Goal: Task Accomplishment & Management: Use online tool/utility

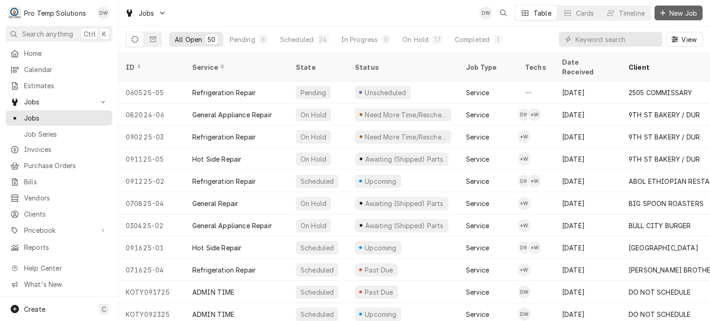
click at [682, 16] on span "New Job" at bounding box center [683, 13] width 31 height 10
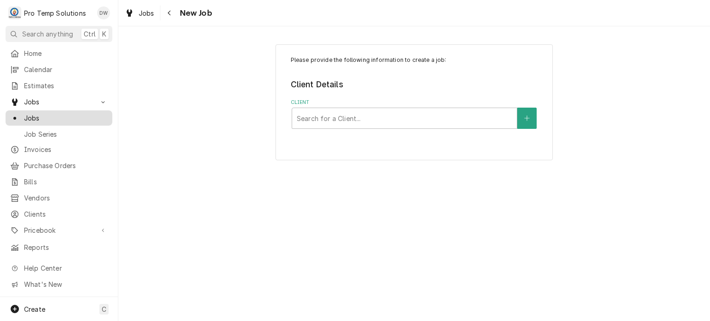
click at [67, 113] on span "Jobs" at bounding box center [66, 118] width 84 height 10
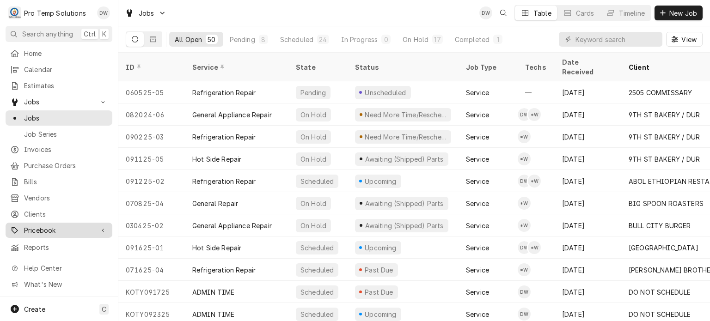
click at [80, 226] on span "Pricebook" at bounding box center [59, 231] width 70 height 10
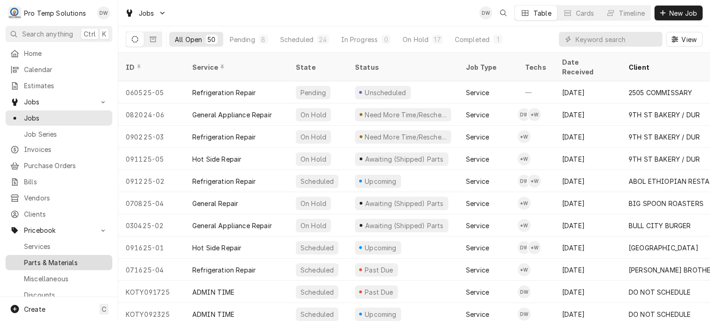
click at [68, 258] on span "Parts & Materials" at bounding box center [66, 263] width 84 height 10
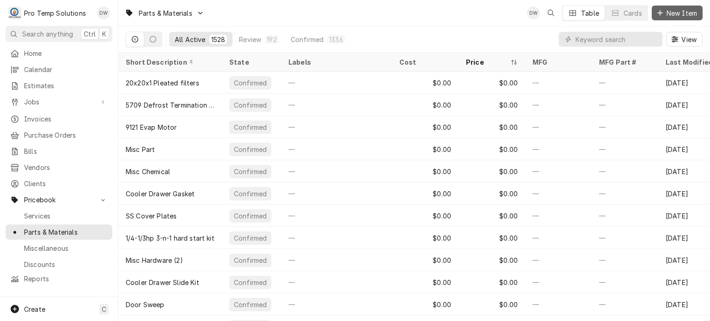
click at [679, 13] on span "New Item" at bounding box center [682, 13] width 34 height 10
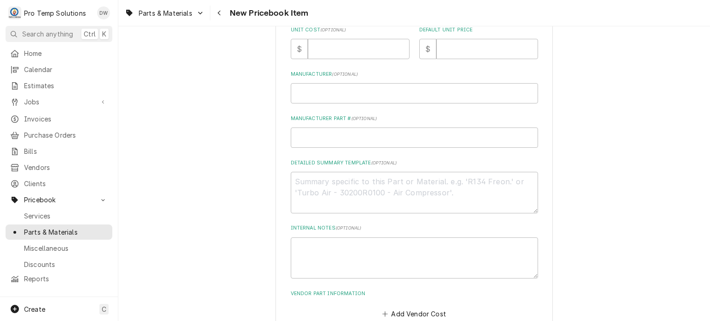
scroll to position [278, 0]
click at [416, 189] on textarea "Detailed Summary Template ( optional )" at bounding box center [414, 193] width 247 height 42
click at [404, 203] on textarea "Detailed Summary Template ( optional )" at bounding box center [414, 193] width 247 height 42
paste textarea "UNITED #KS30115 VALVE REPAIR KIT LIST: $172.00"
type textarea "x"
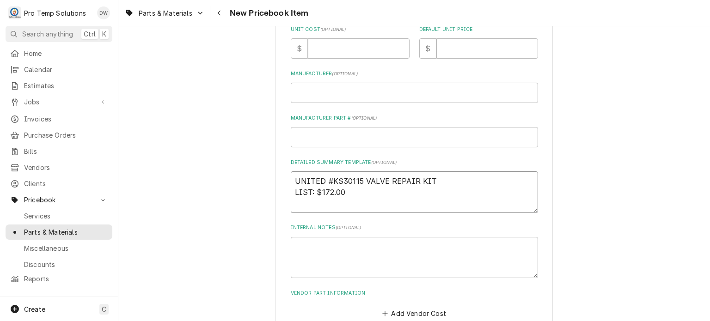
drag, startPoint x: 296, startPoint y: 178, endPoint x: 562, endPoint y: 176, distance: 266.3
click at [562, 176] on div "Please provide the following information to create a PriceBook item. Active Sta…" at bounding box center [414, 67] width 592 height 619
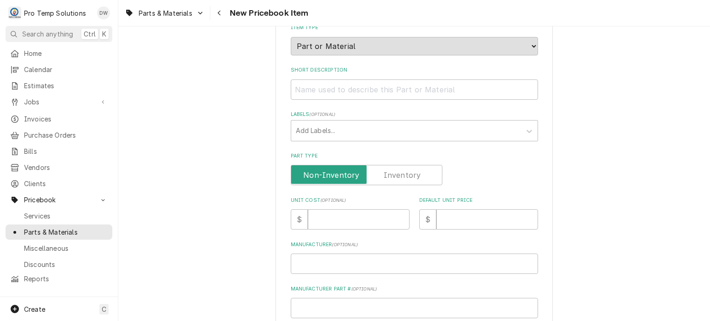
scroll to position [107, 0]
type textarea "UNITED #KS30115 VALVE REPAIR KIT LIST: $172.00"
click at [405, 85] on input "Short Description" at bounding box center [414, 90] width 247 height 20
paste input "UNITED #KS30115 VALVE REPAIR KIT"
type textarea "x"
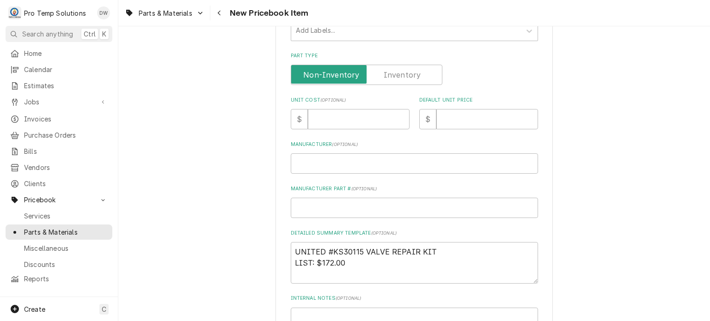
scroll to position [213, 0]
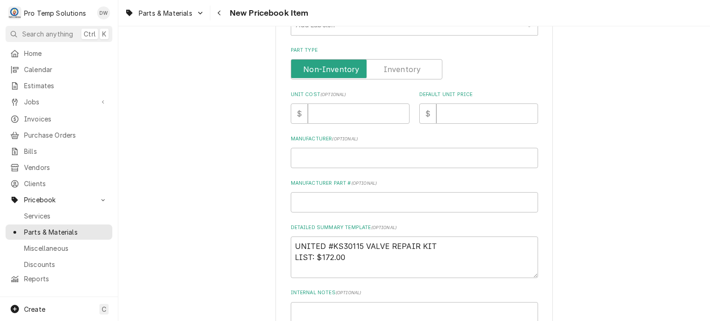
type input "UNITED #KS30115 VALVE REPAIR KIT"
drag, startPoint x: 315, startPoint y: 253, endPoint x: 347, endPoint y: 256, distance: 31.5
click at [347, 256] on textarea "UNITED #KS30115 VALVE REPAIR KIT LIST: $172.00" at bounding box center [414, 258] width 247 height 42
click at [453, 127] on div "Please provide the following information to create a PriceBook item. Active Sta…" at bounding box center [414, 114] width 247 height 543
click at [450, 117] on input "Default Unit Price" at bounding box center [487, 114] width 102 height 20
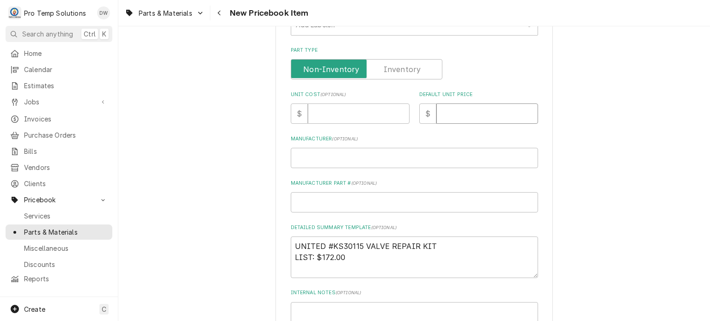
paste input "172.00"
type textarea "x"
type input "172.00"
click at [384, 126] on div "Please provide the following information to create a PriceBook item. Active Sta…" at bounding box center [414, 114] width 247 height 543
click at [382, 124] on div "Please provide the following information to create a PriceBook item. Active Sta…" at bounding box center [414, 114] width 247 height 543
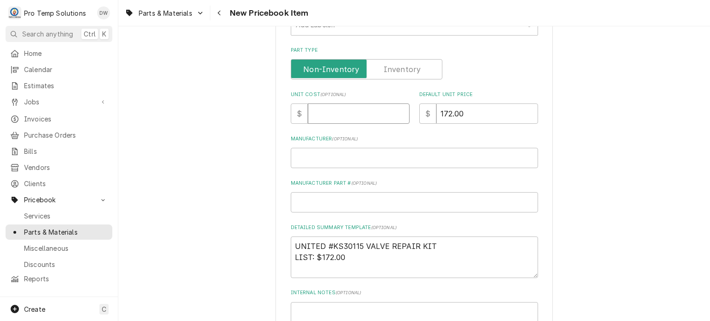
click at [376, 117] on input "Unit Cost ( optional )" at bounding box center [359, 114] width 102 height 20
paste input "86.23"
type textarea "x"
type input "86.23"
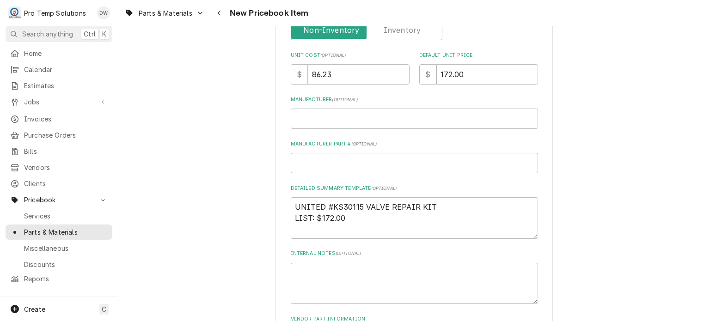
scroll to position [252, 0]
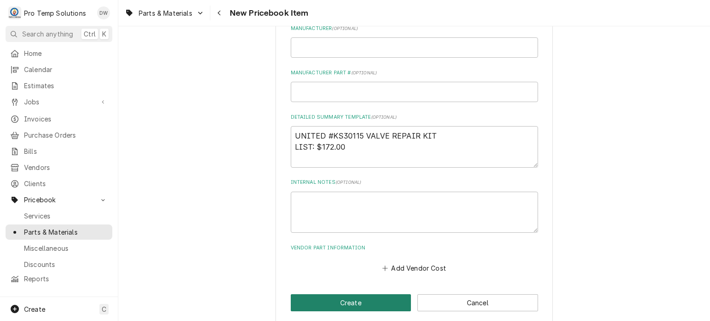
click at [321, 303] on button "Create" at bounding box center [351, 303] width 121 height 17
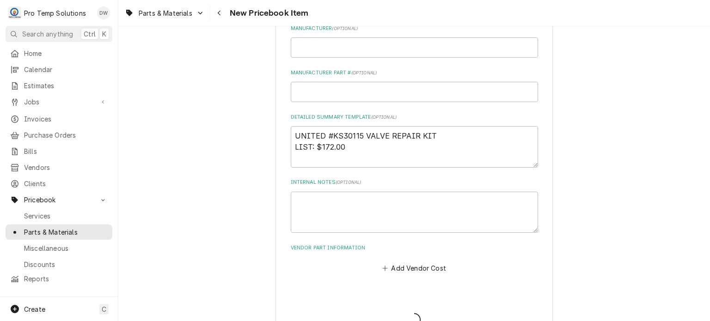
type textarea "x"
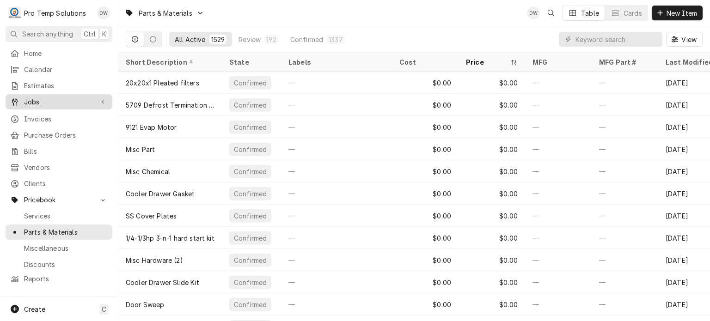
click at [35, 96] on div "Jobs" at bounding box center [58, 102] width 103 height 12
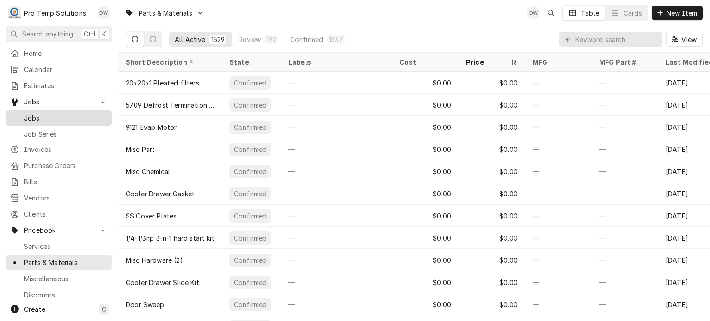
click at [70, 111] on link "Jobs" at bounding box center [59, 118] width 107 height 15
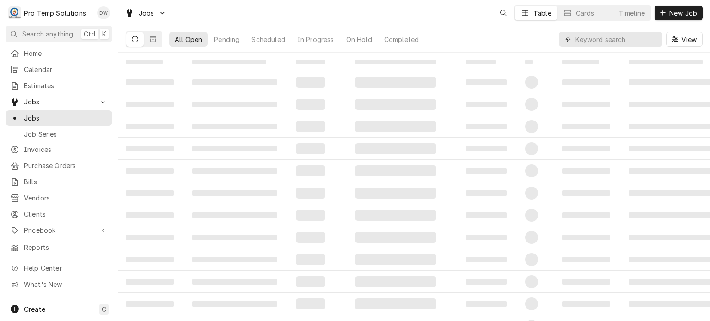
click at [614, 40] on input "Dynamic Content Wrapper" at bounding box center [617, 39] width 82 height 15
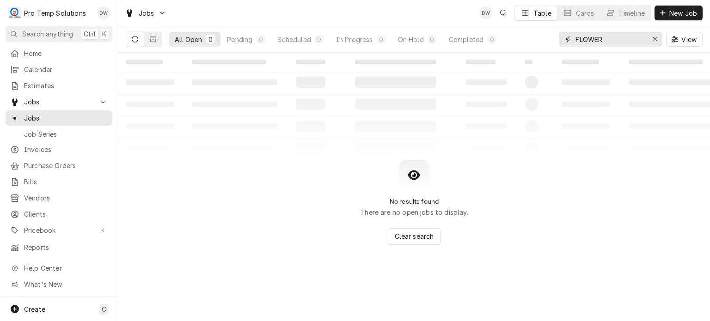
type input "FLOWER"
click at [653, 40] on icon "Erase input" at bounding box center [655, 39] width 5 height 6
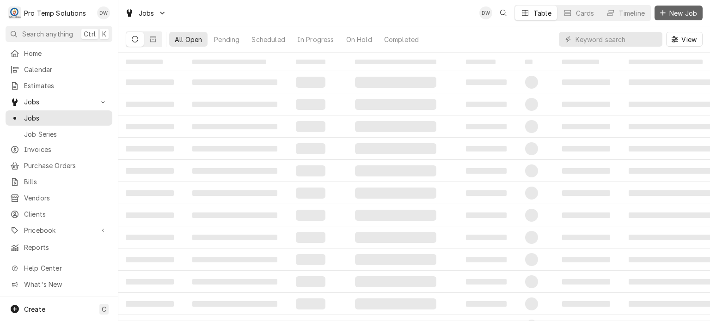
click at [682, 9] on span "New Job" at bounding box center [683, 13] width 31 height 10
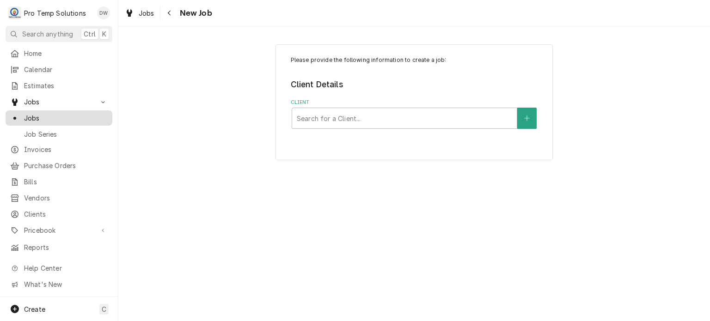
click at [19, 118] on div "Jobs" at bounding box center [59, 118] width 98 height 10
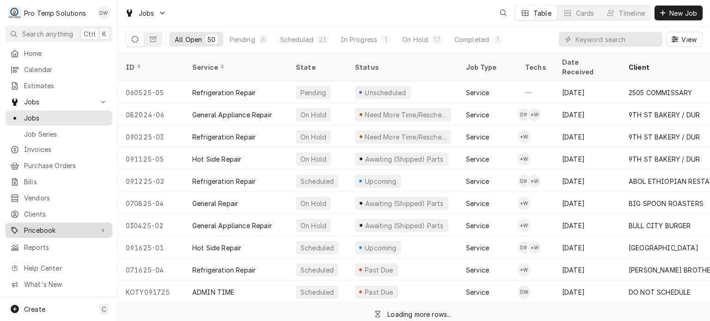
click at [59, 226] on span "Pricebook" at bounding box center [59, 231] width 70 height 10
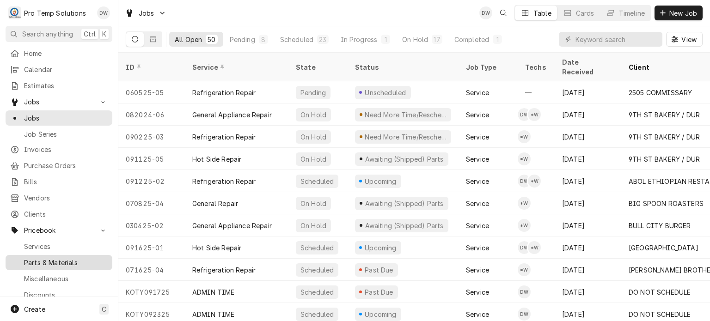
click at [59, 259] on span "Parts & Materials" at bounding box center [66, 263] width 84 height 10
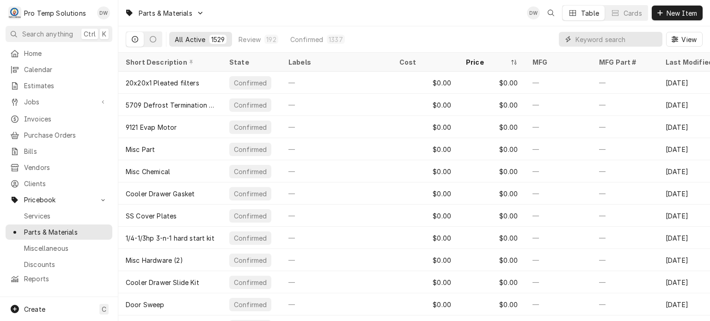
click at [642, 38] on input "Dynamic Content Wrapper" at bounding box center [617, 39] width 82 height 15
paste input "UNITED #DP330240F CONTACTOR LIST: $65.00"
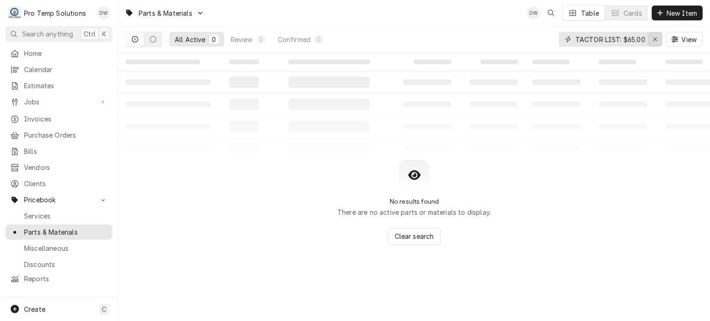
type input "UNITED #DP330240F CONTACTOR LIST: $65.00"
click at [650, 40] on button "Erase input" at bounding box center [655, 39] width 15 height 15
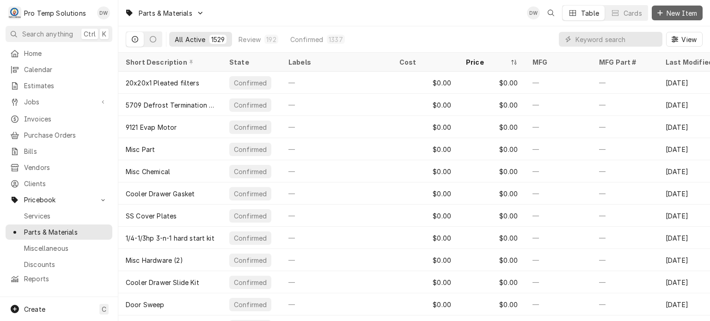
click at [669, 17] on span "New Item" at bounding box center [682, 13] width 34 height 10
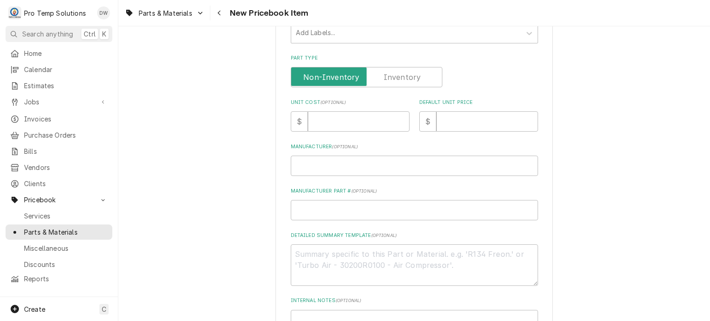
scroll to position [203, 0]
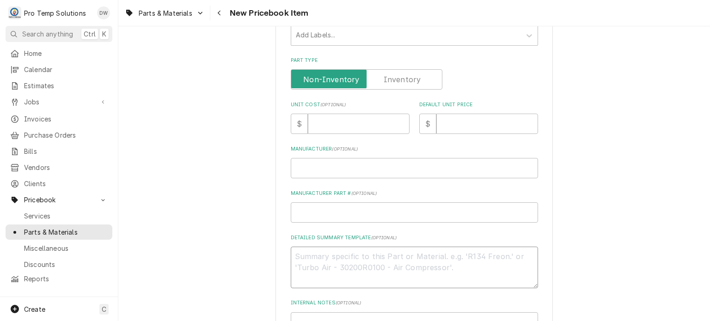
click at [372, 258] on textarea "Detailed Summary Template ( optional )" at bounding box center [414, 268] width 247 height 42
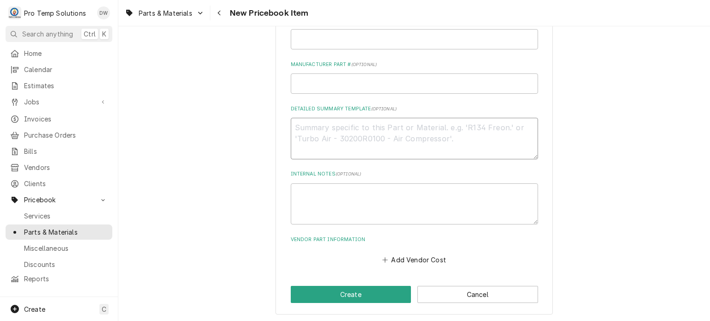
paste textarea "UNITED #DP330240F CONTACTOR LIST: $65.00"
type textarea "x"
drag, startPoint x: 295, startPoint y: 123, endPoint x: 463, endPoint y: 113, distance: 168.6
click at [463, 113] on div "Detailed Summary Template ( optional ) UNITED #DP330240F CONTACTOR LIST: $65.00" at bounding box center [414, 132] width 247 height 54
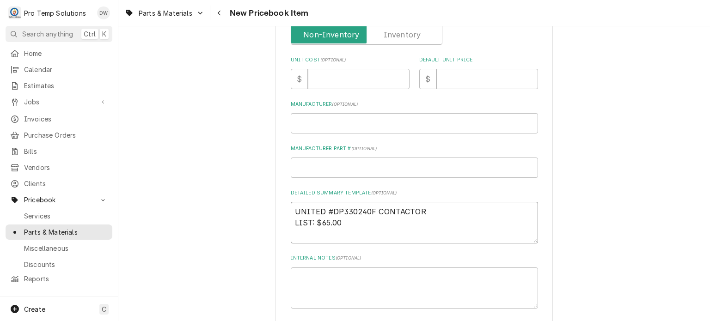
scroll to position [0, 0]
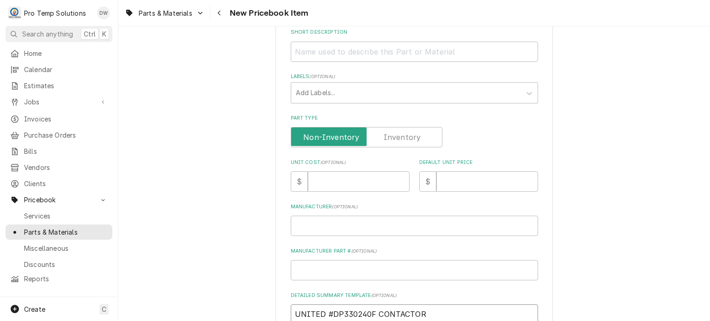
type textarea "UNITED #DP330240F CONTACTOR LIST: $65.00"
click at [400, 42] on input "Short Description" at bounding box center [414, 52] width 247 height 20
paste input "UNITED #DP330240F CONTACTOR"
type textarea "x"
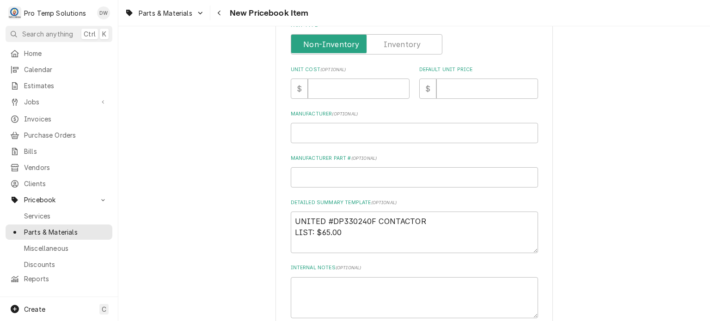
scroll to position [243, 0]
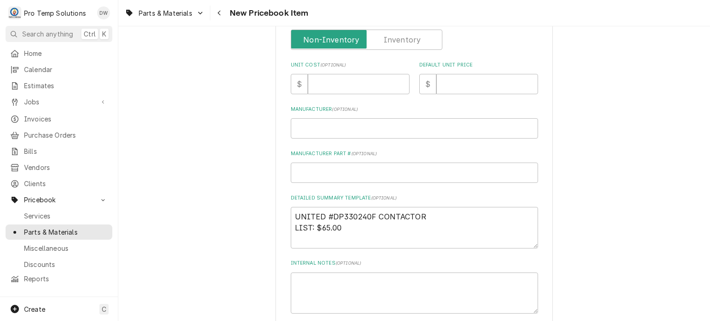
type input "UNITED #DP330240F CONTACTOR"
drag, startPoint x: 320, startPoint y: 232, endPoint x: 342, endPoint y: 228, distance: 22.0
click at [342, 228] on textarea "UNITED #DP330240F CONTACTOR LIST: $65.00" at bounding box center [414, 228] width 247 height 42
click at [475, 83] on input "Default Unit Price" at bounding box center [487, 84] width 102 height 20
paste input "65.00"
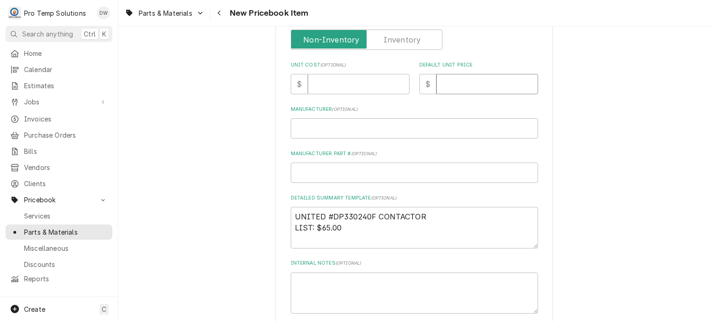
type textarea "x"
type input "65.00"
click at [364, 89] on input "Unit Cost ( optional )" at bounding box center [359, 84] width 102 height 20
paste input "31.23"
type textarea "x"
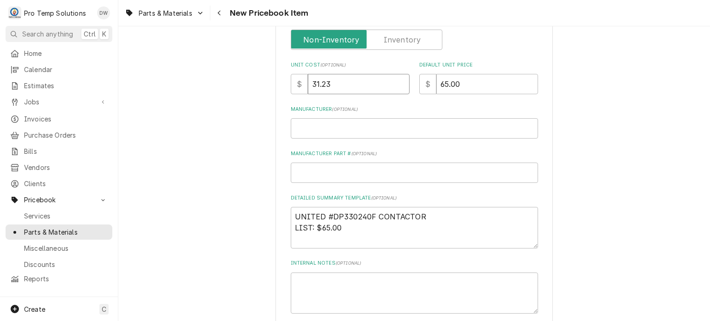
type input "31.23"
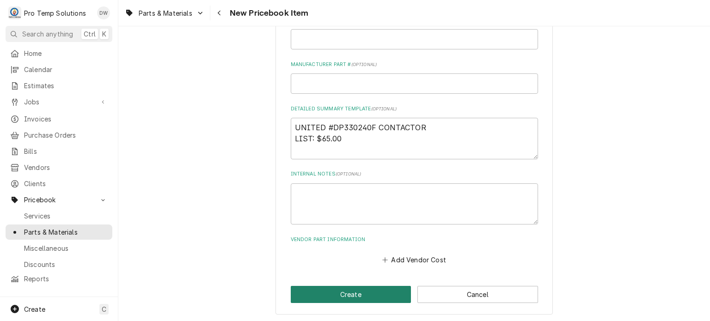
click at [381, 295] on button "Create" at bounding box center [351, 294] width 121 height 17
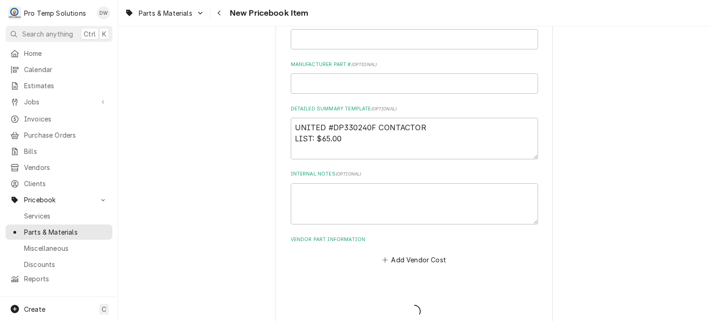
type textarea "x"
